Goal: Obtain resource: Obtain resource

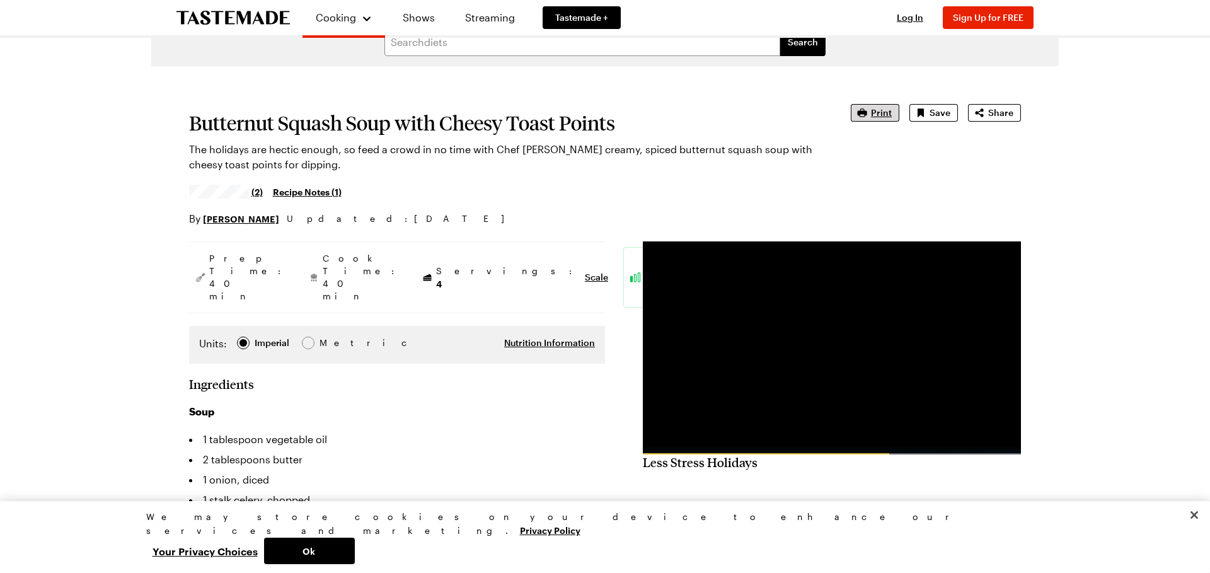
scroll to position [20, 0]
click at [880, 115] on span "Print" at bounding box center [881, 113] width 21 height 13
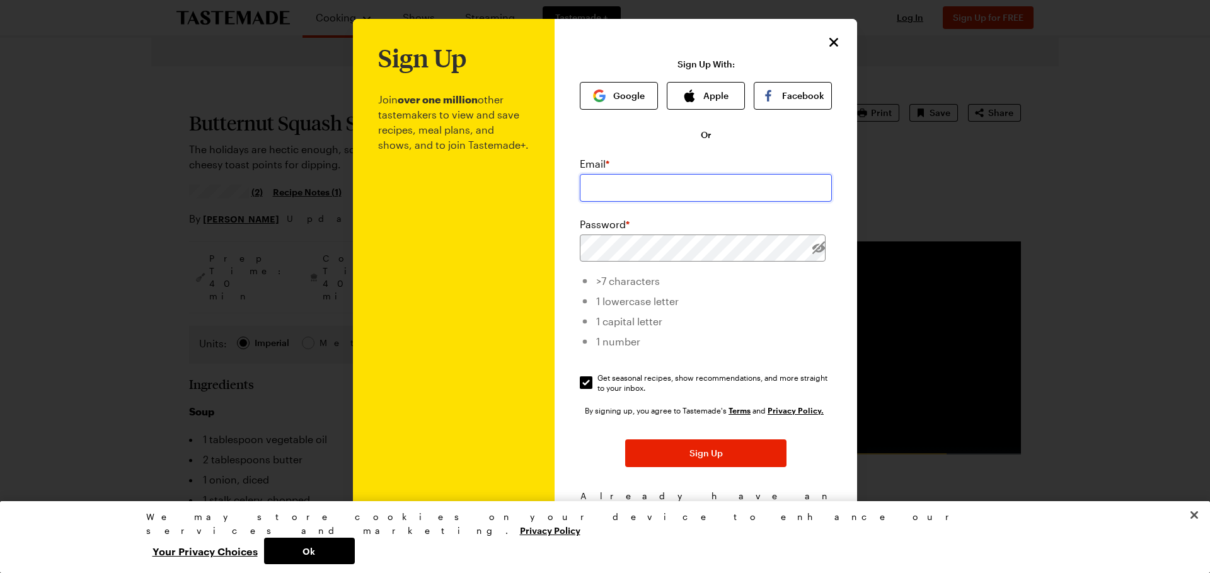
scroll to position [4, 0]
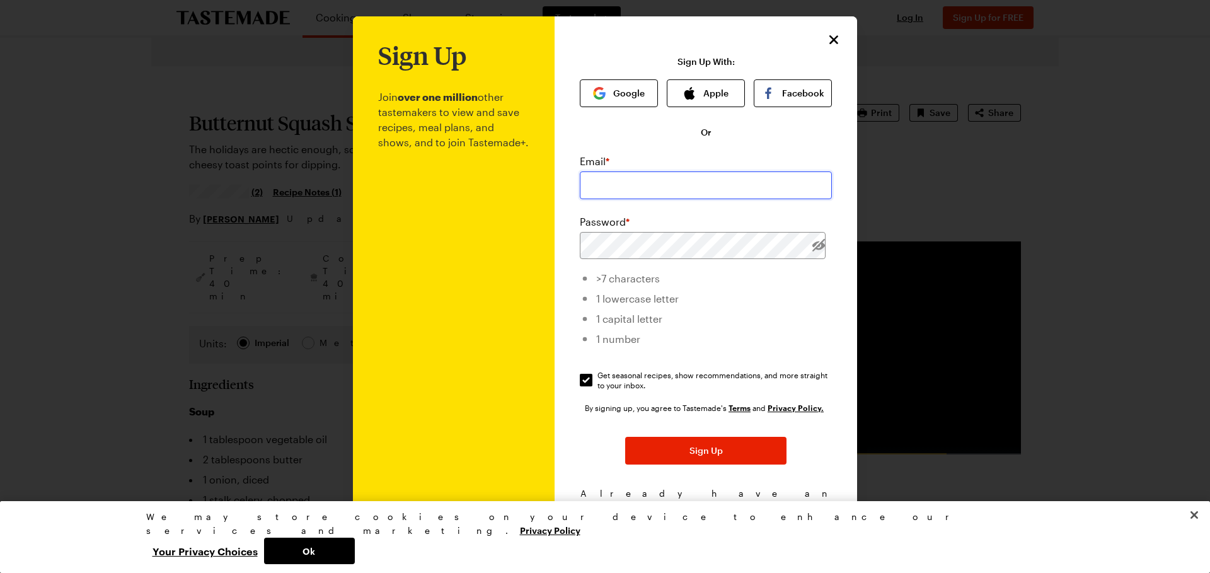
click at [603, 190] on input "email" at bounding box center [706, 185] width 252 height 28
type input "[EMAIL_ADDRESS][DOMAIN_NAME]"
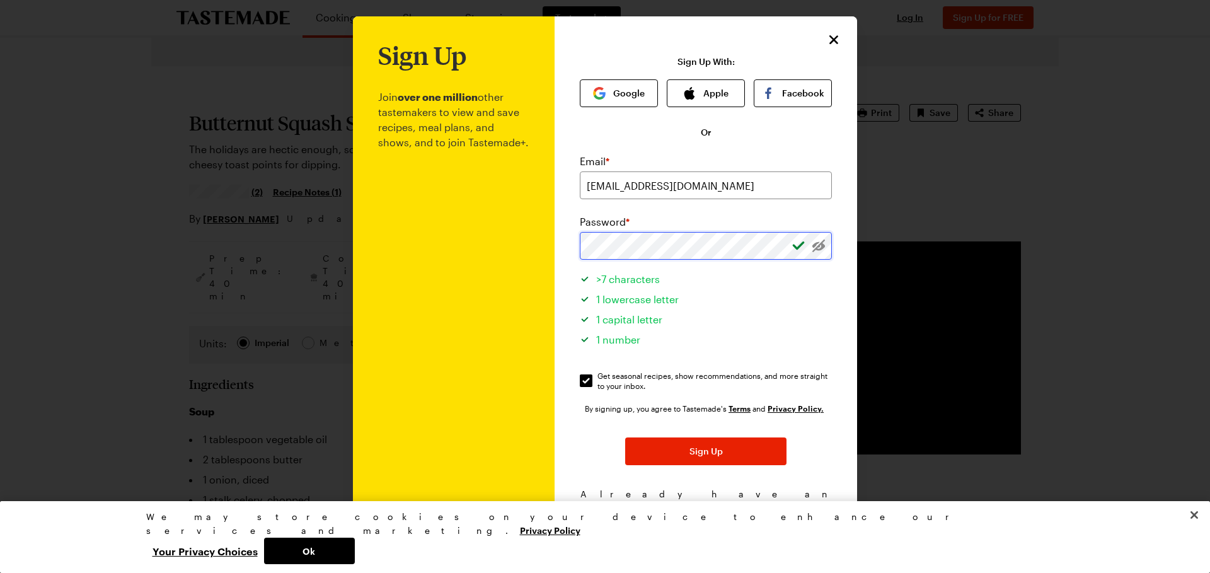
click at [706, 452] on button "Sign Up" at bounding box center [705, 451] width 161 height 28
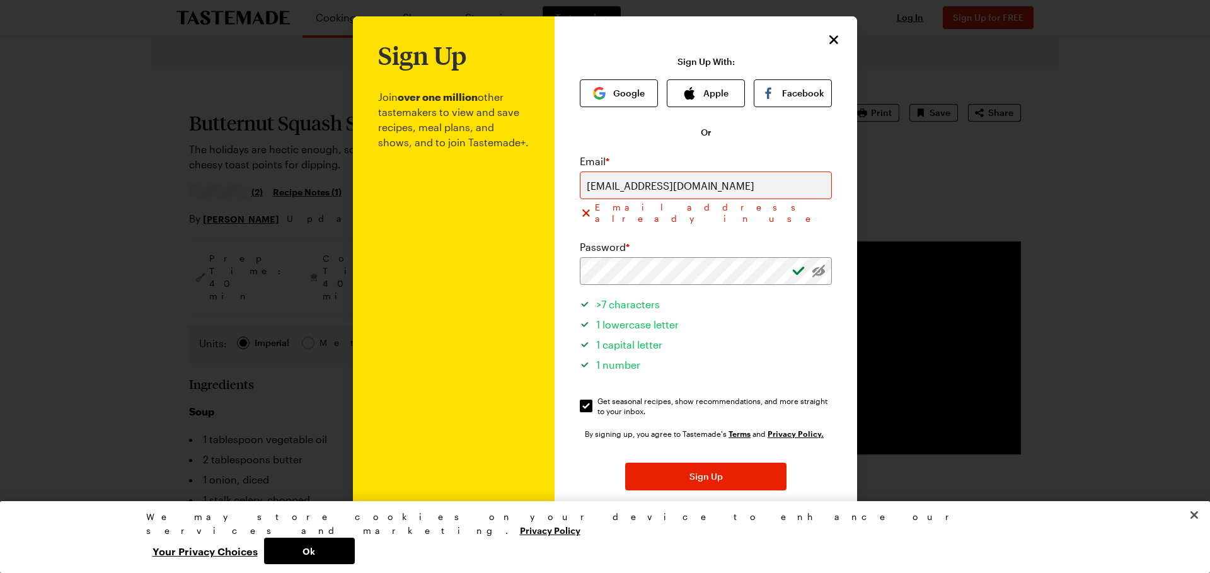
click at [706, 470] on span "Sign Up" at bounding box center [705, 476] width 33 height 13
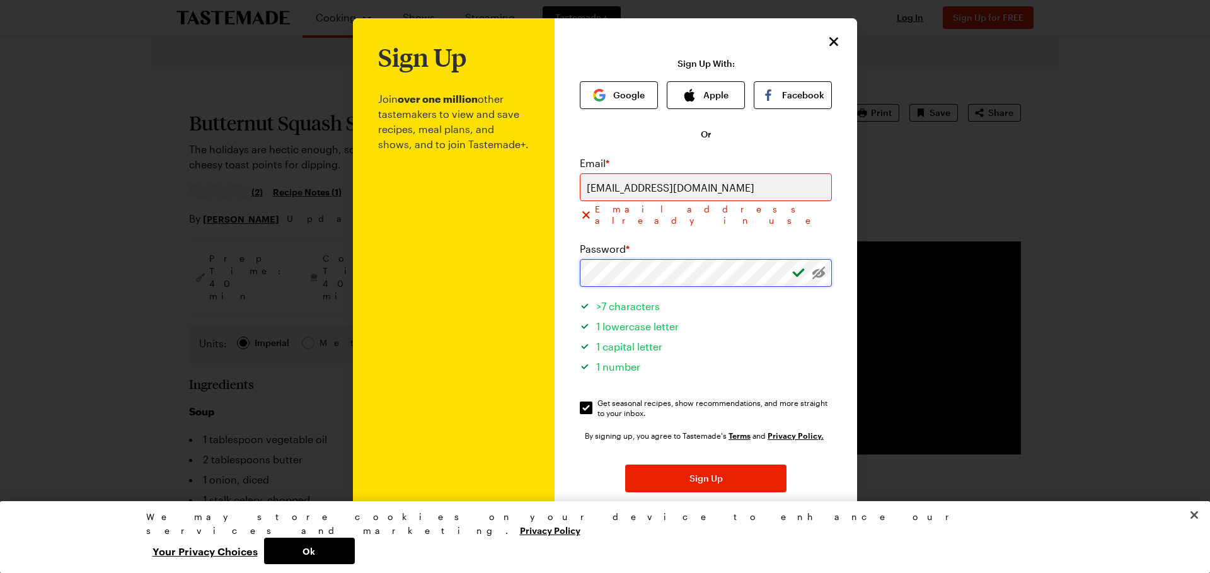
click at [545, 261] on div "Sign Up Join over one million other tastemakers to view and save recipes, meal …" at bounding box center [605, 310] width 504 height 585
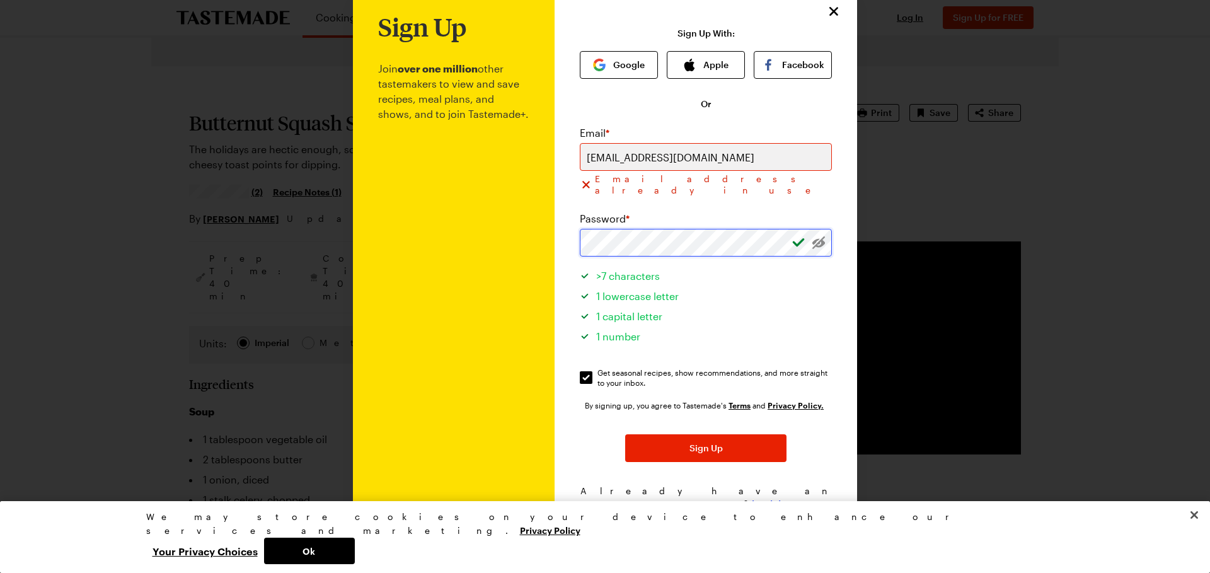
scroll to position [32, 0]
click at [766, 498] on span "Log In!" at bounding box center [766, 504] width 29 height 13
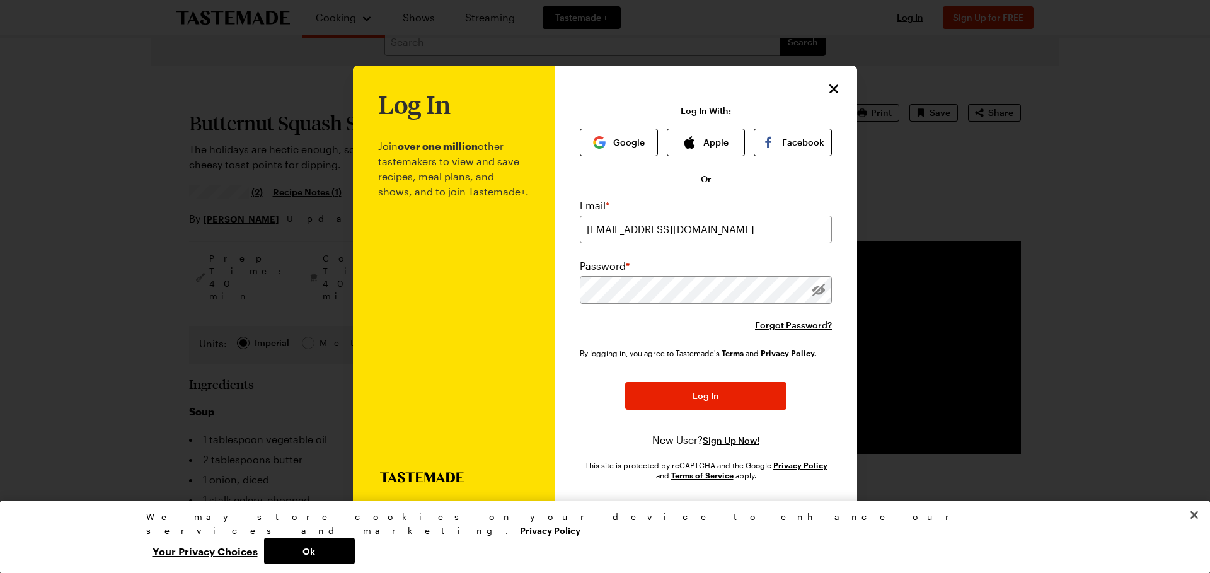
type input "[EMAIL_ADDRESS][DOMAIN_NAME]"
click at [721, 393] on button "Log In" at bounding box center [705, 396] width 161 height 28
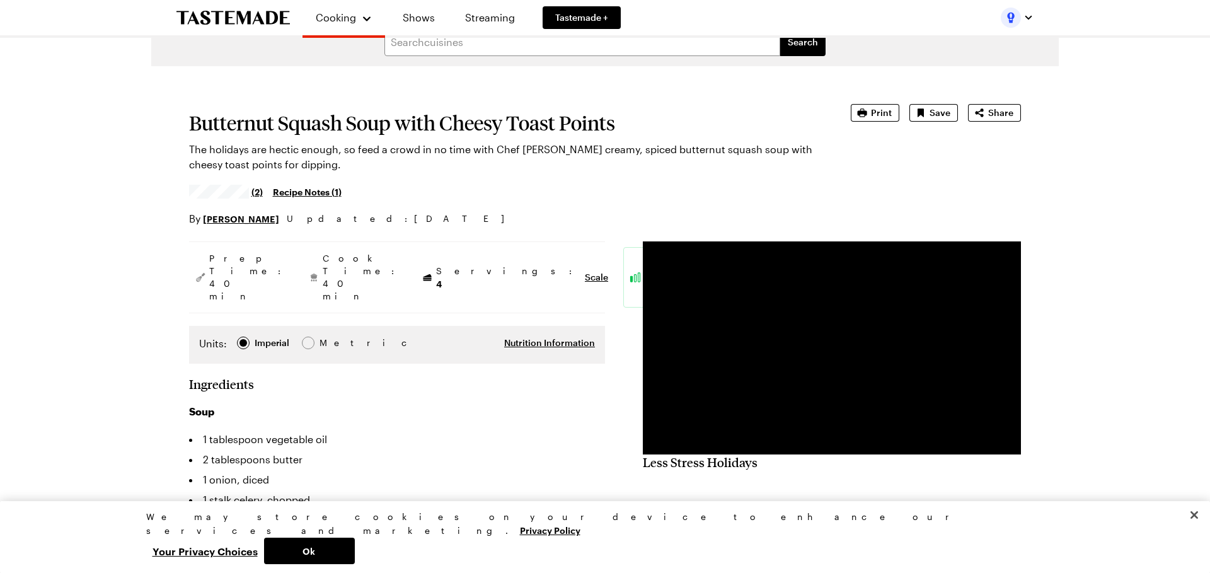
type textarea "x"
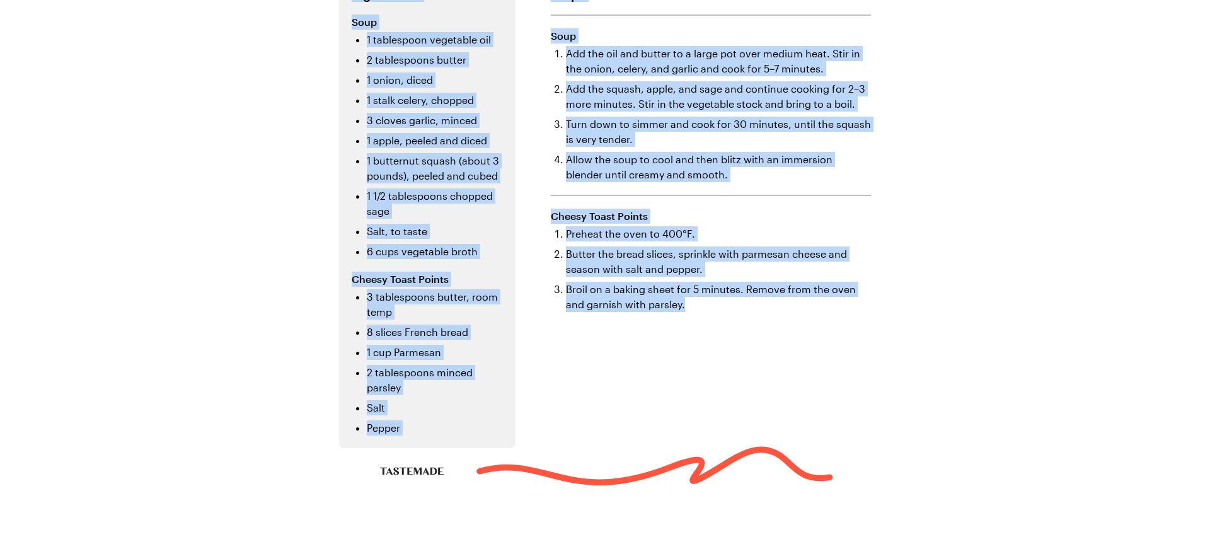
scroll to position [309, 1]
drag, startPoint x: 334, startPoint y: 55, endPoint x: 706, endPoint y: 500, distance: 579.9
click at [706, 500] on div "Butternut Squash Soup with Cheesy Toast Points The holidays are hectic enough, …" at bounding box center [605, 120] width 908 height 858
copy div "Loremipsu Dolors Amet cons Adipis Elits Doeius Tem incididu utl etdolo magnaa, …"
